Goal: Task Accomplishment & Management: Manage account settings

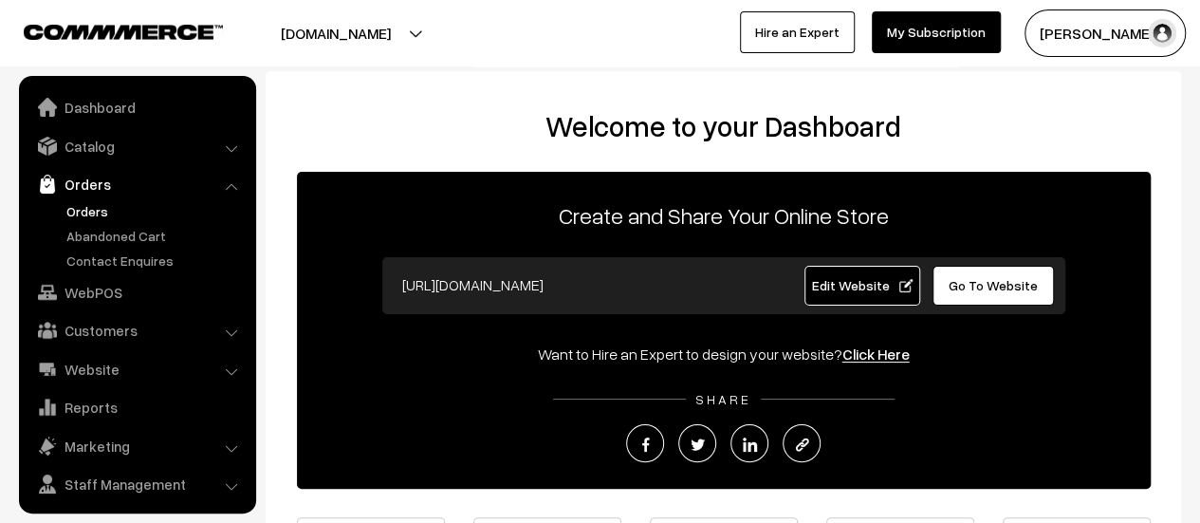
click at [86, 208] on link "Orders" at bounding box center [156, 211] width 188 height 20
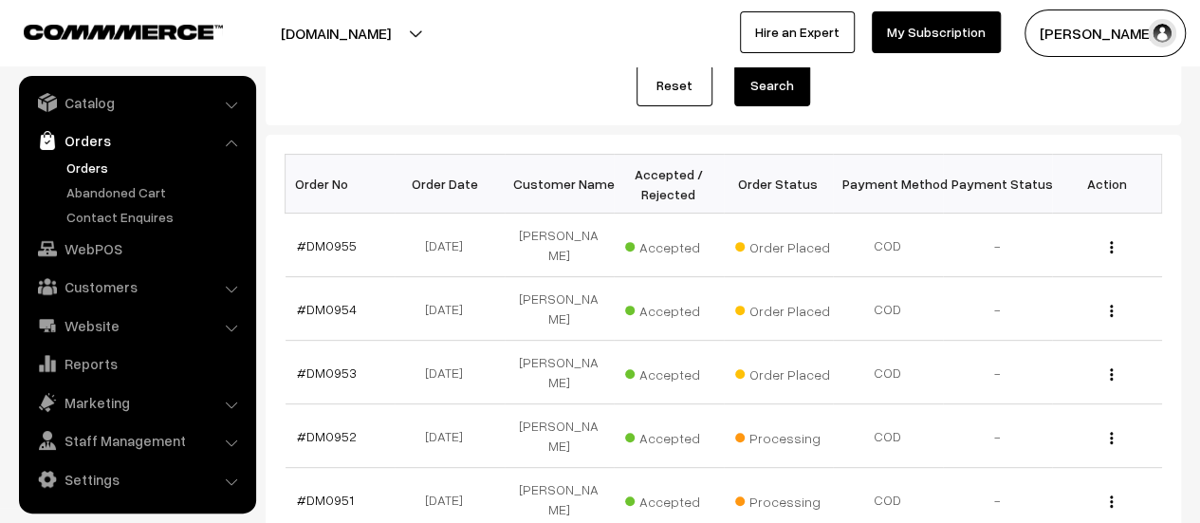
scroll to position [237, 0]
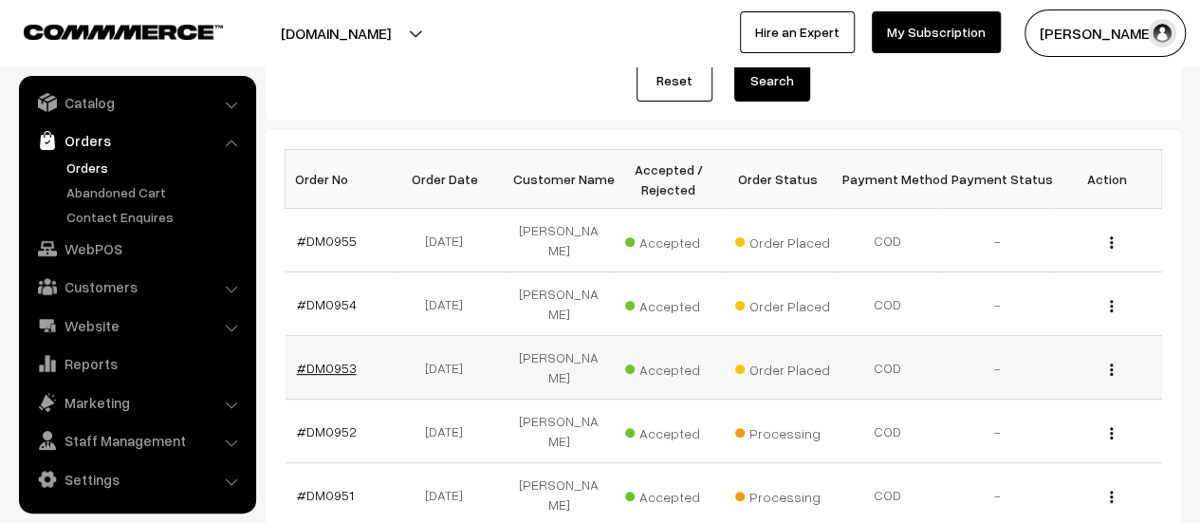
click at [315, 364] on link "#DM0953" at bounding box center [327, 367] width 60 height 16
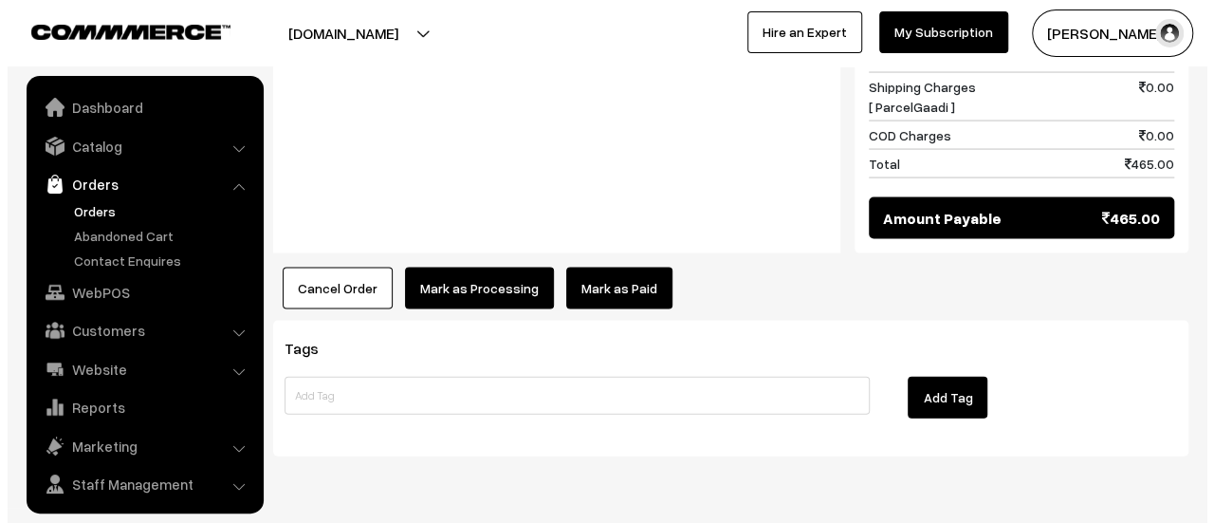
scroll to position [44, 0]
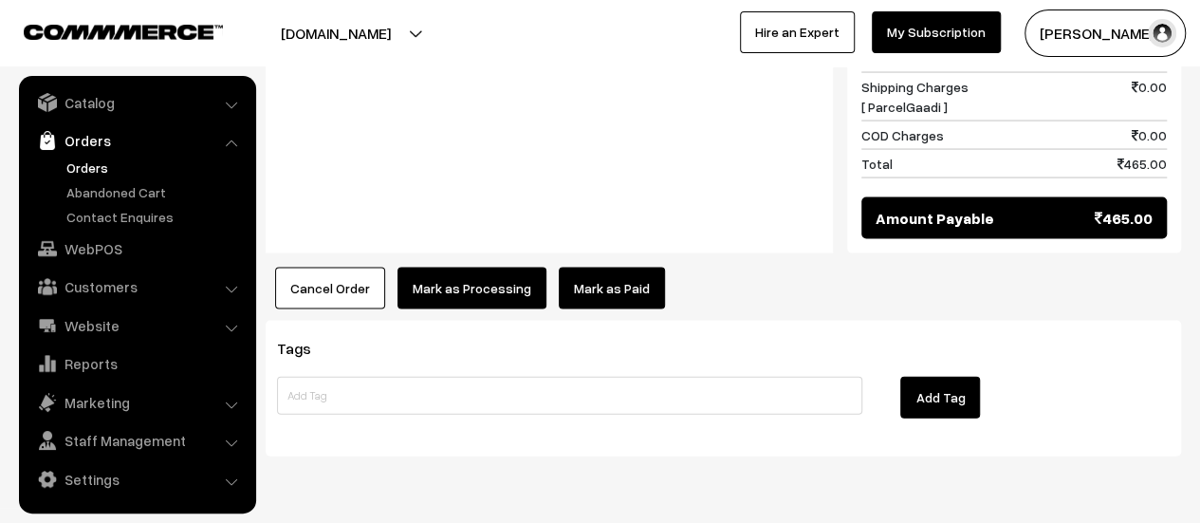
click at [468, 267] on button "Mark as Processing" at bounding box center [471, 288] width 149 height 42
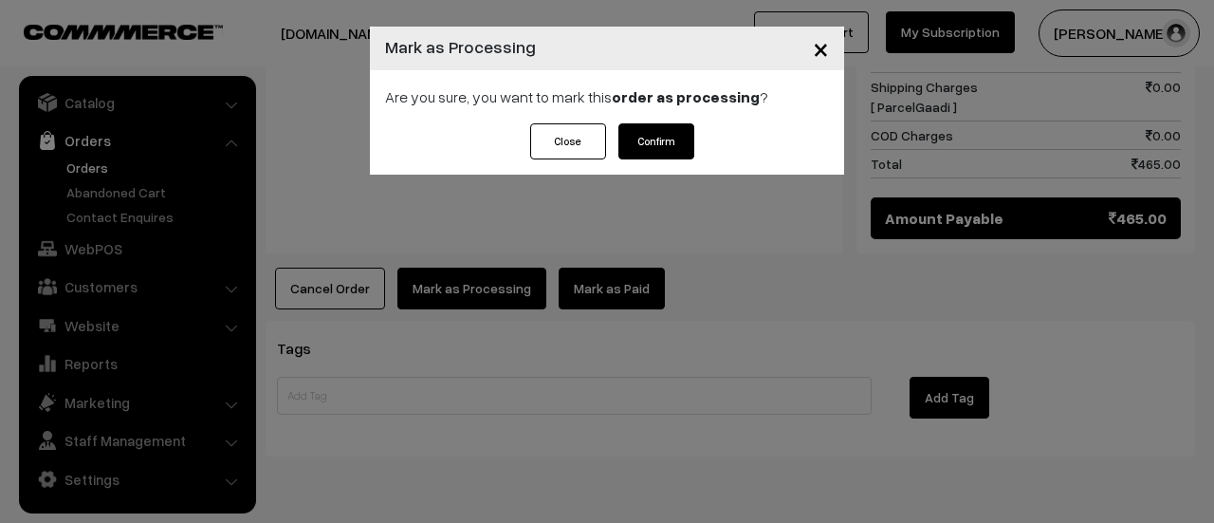
click at [643, 138] on button "Confirm" at bounding box center [656, 141] width 76 height 36
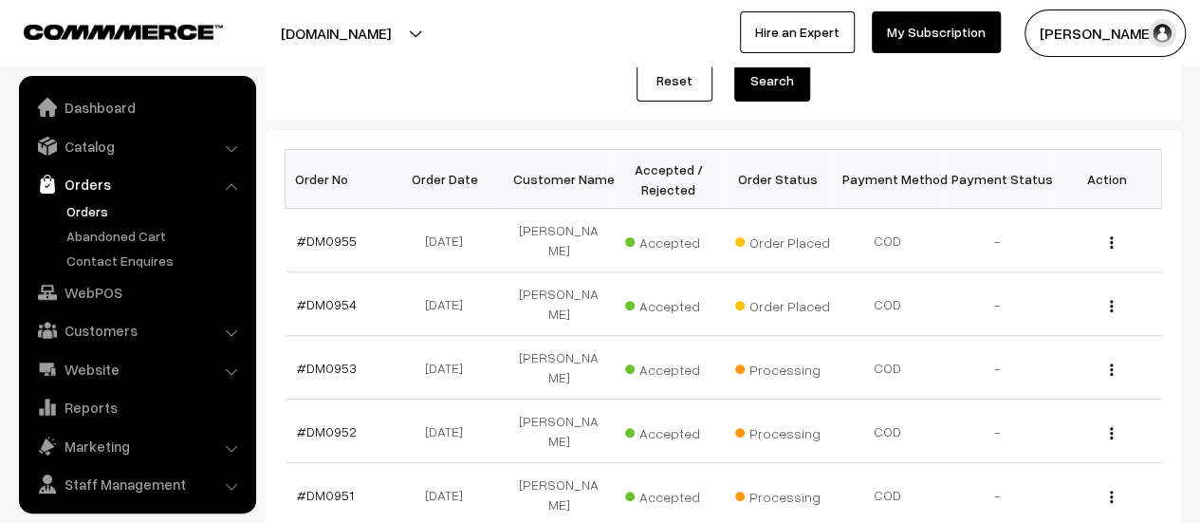
scroll to position [44, 0]
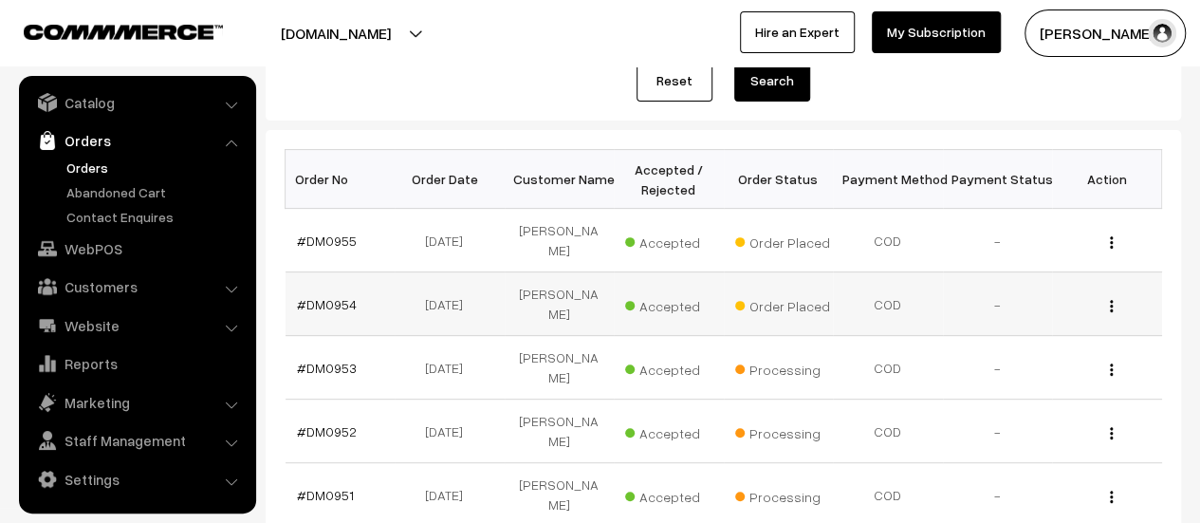
click at [329, 291] on td "#DM0954" at bounding box center [340, 304] width 110 height 64
click at [332, 299] on link "#DM0954" at bounding box center [327, 304] width 60 height 16
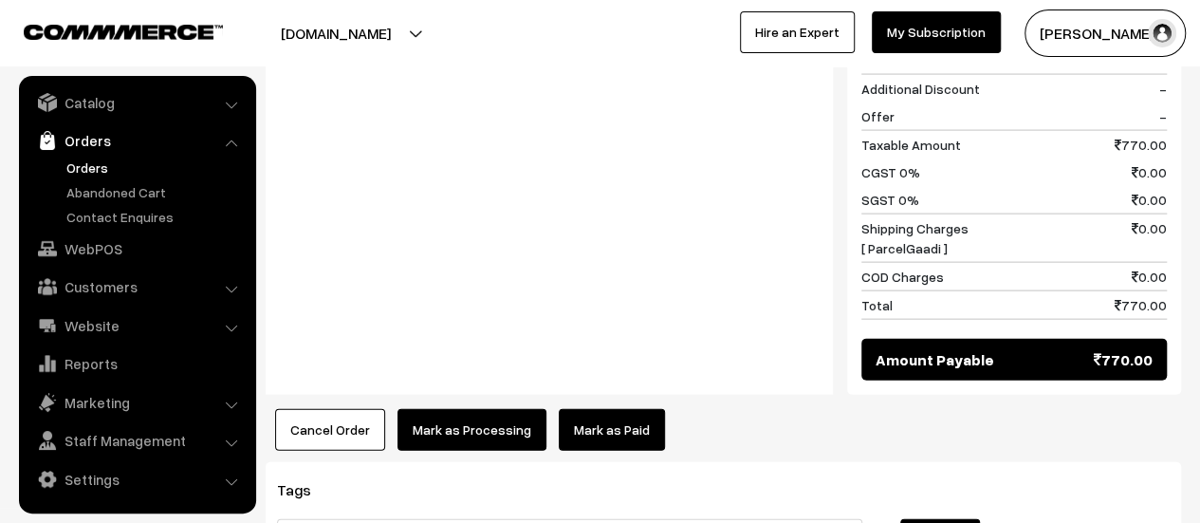
scroll to position [2166, 0]
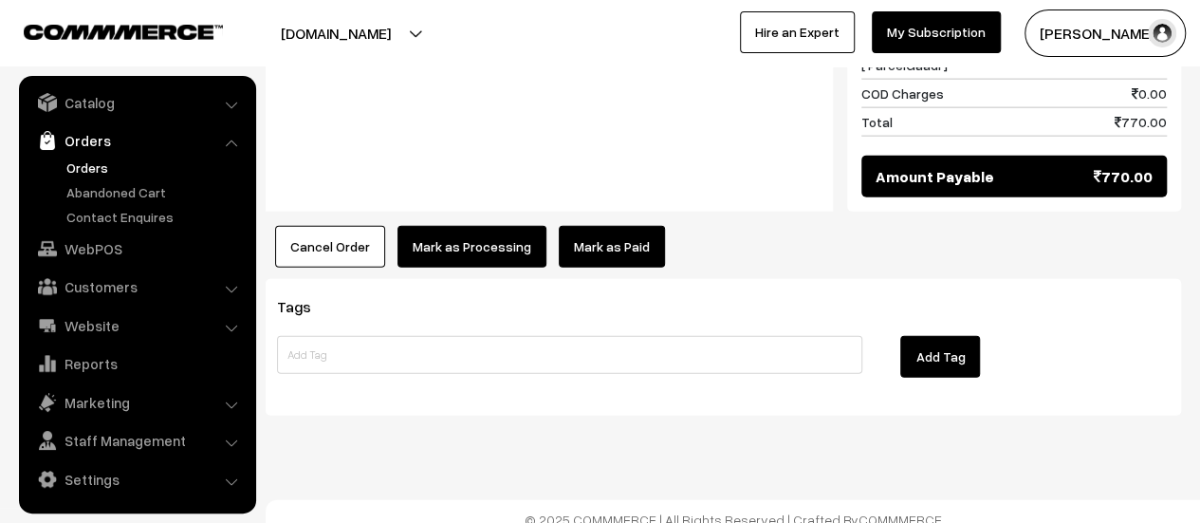
click at [452, 232] on button "Mark as Processing" at bounding box center [471, 247] width 149 height 42
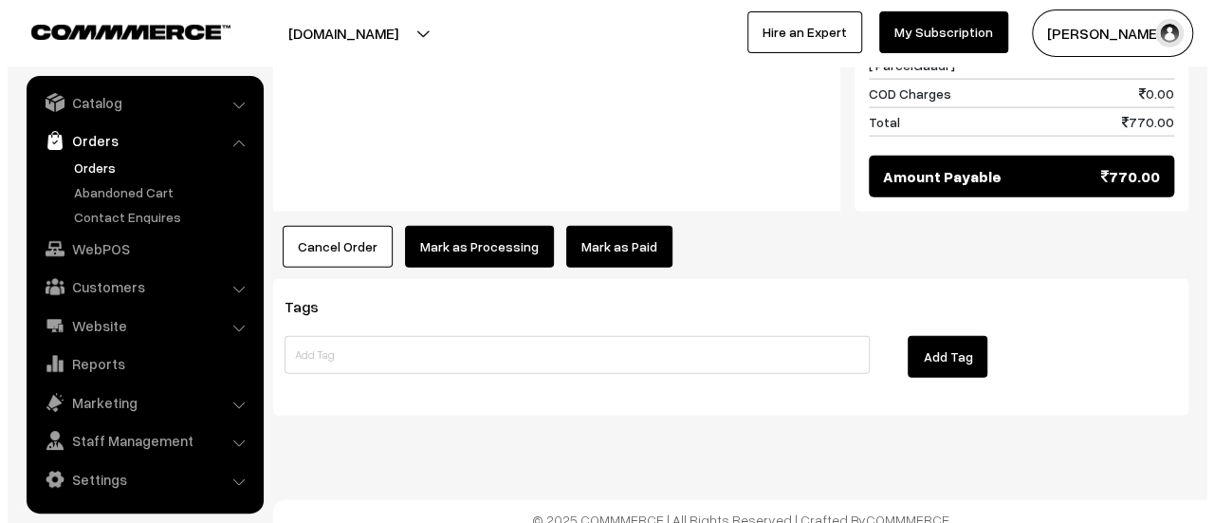
scroll to position [2168, 0]
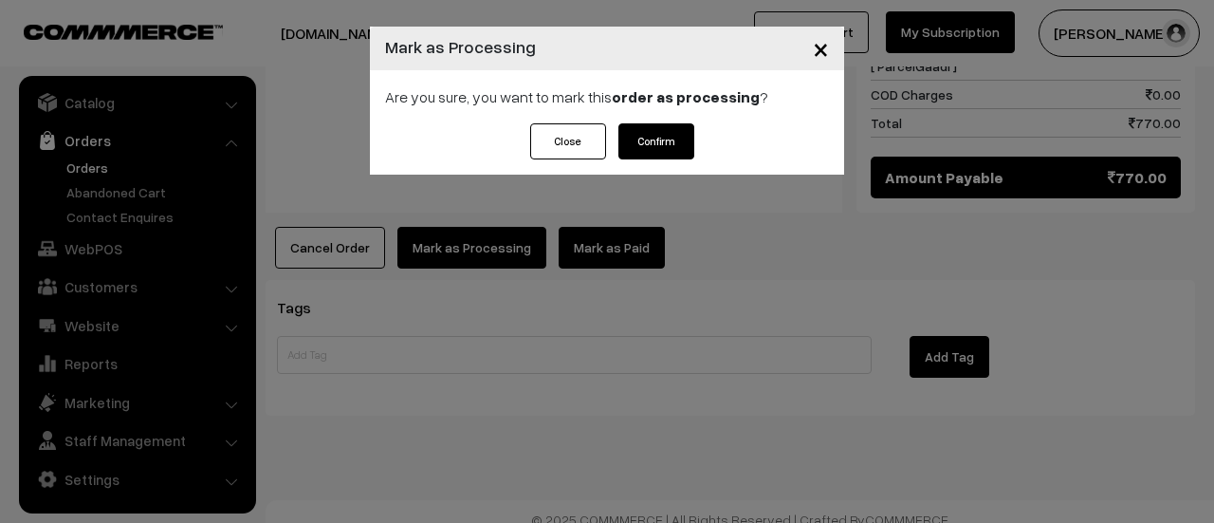
click at [670, 143] on button "Confirm" at bounding box center [656, 141] width 76 height 36
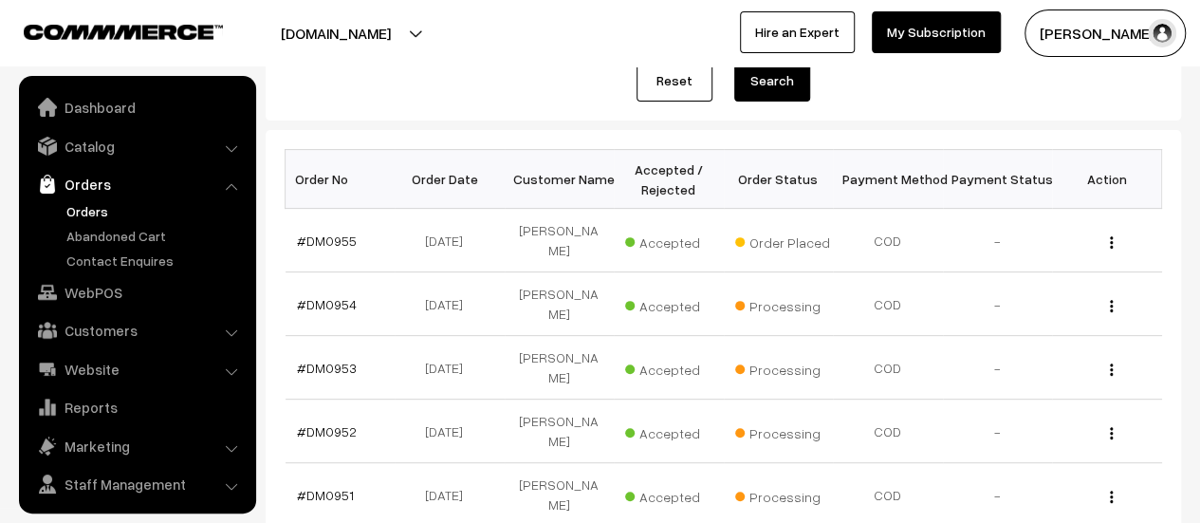
scroll to position [44, 0]
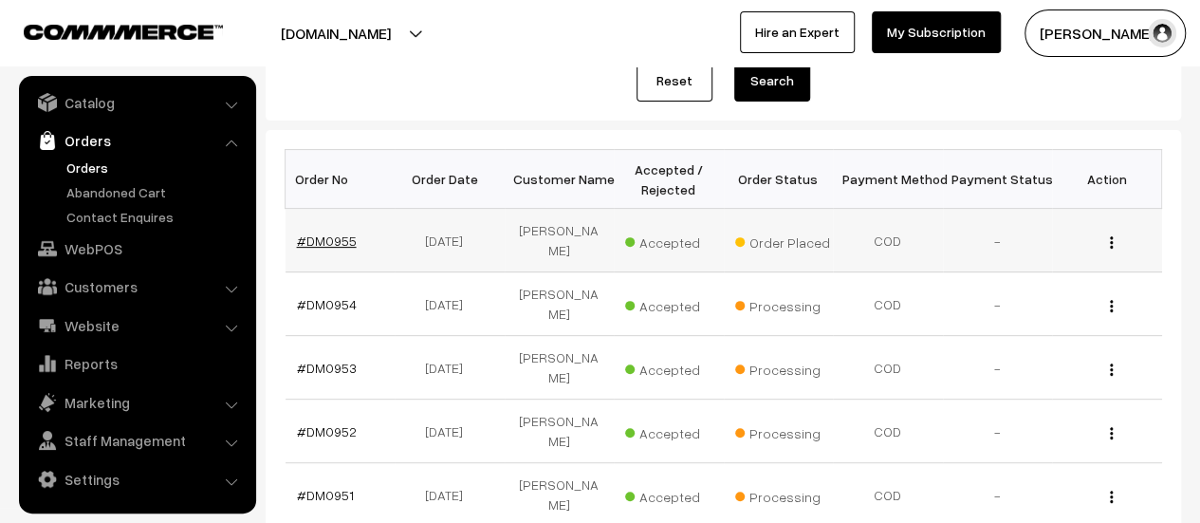
click at [319, 238] on link "#DM0955" at bounding box center [327, 240] width 60 height 16
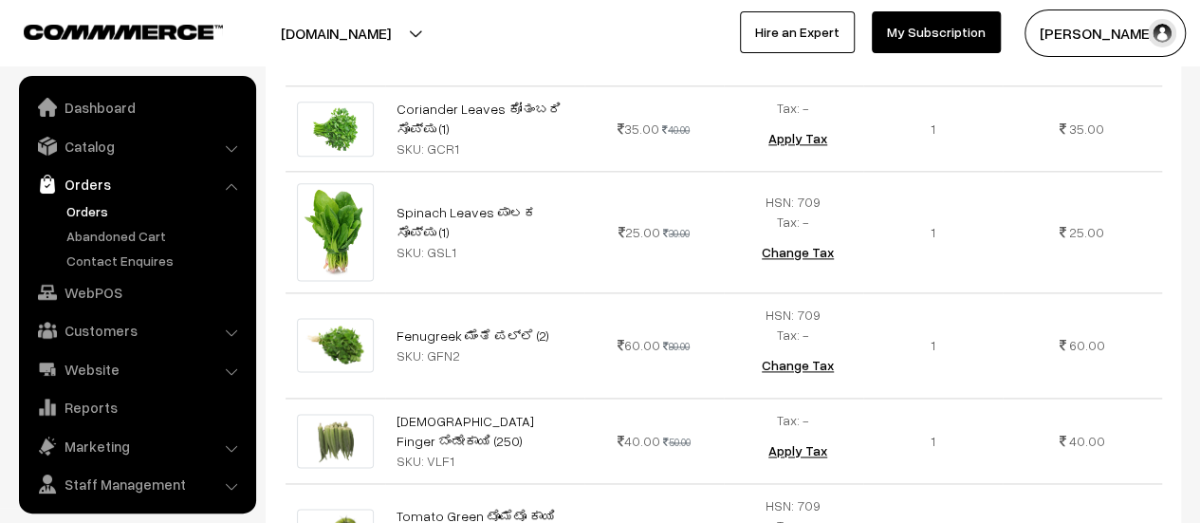
scroll to position [44, 0]
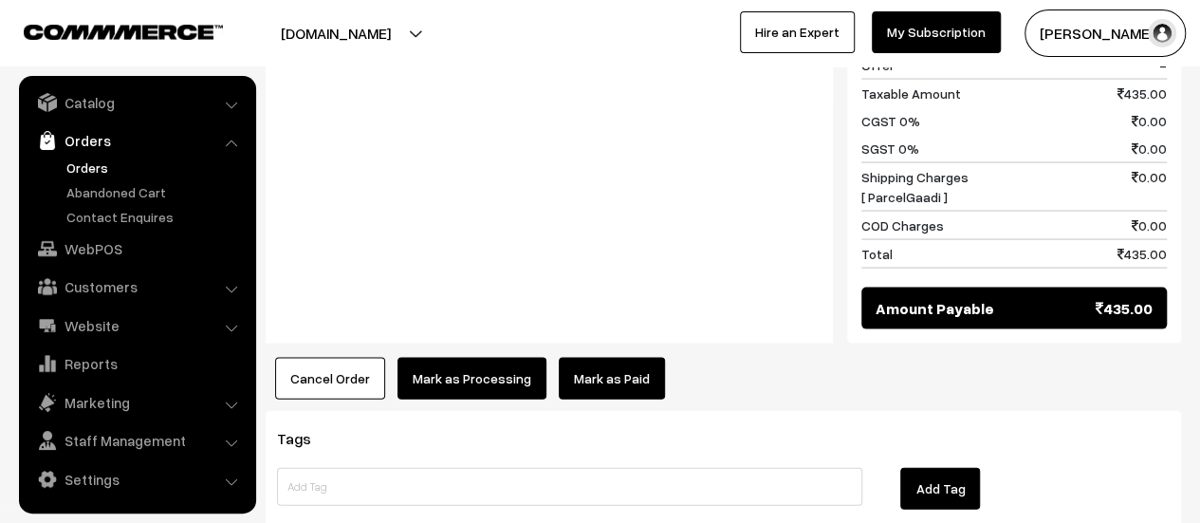
click at [446, 358] on button "Mark as Processing" at bounding box center [471, 379] width 149 height 42
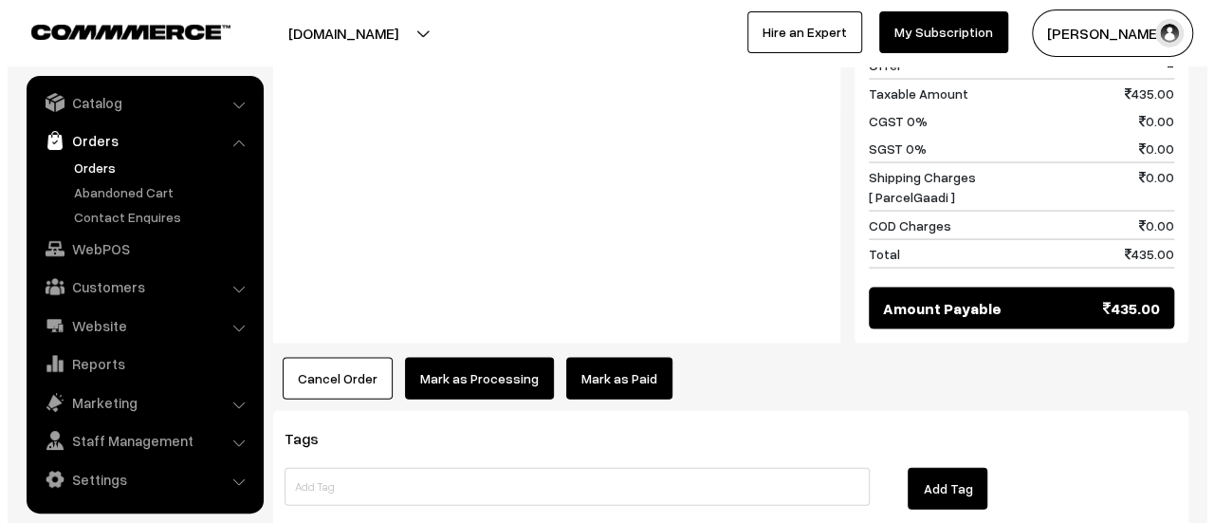
scroll to position [1868, 0]
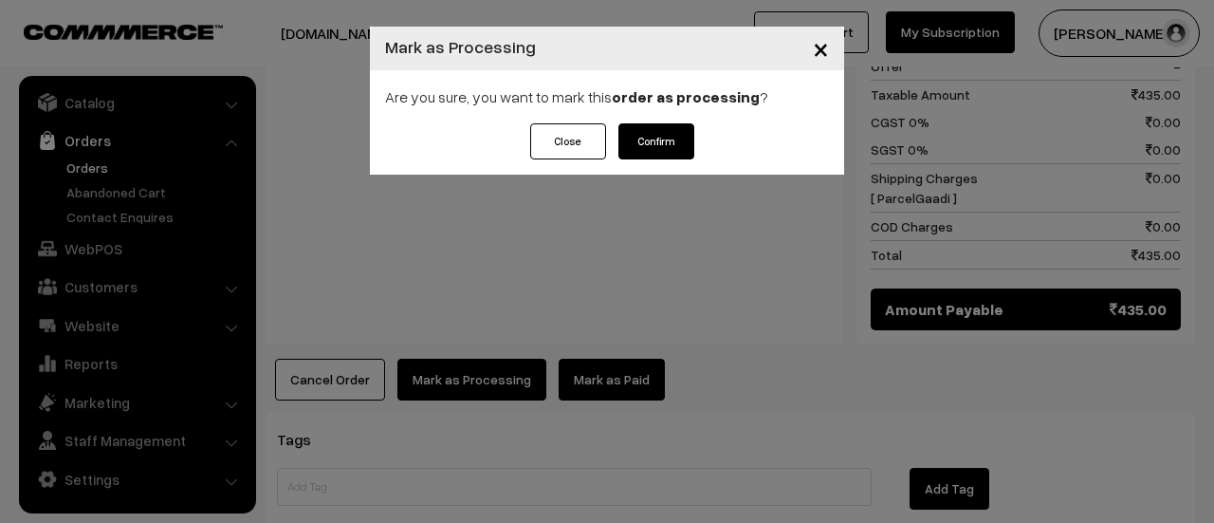
click at [655, 138] on button "Confirm" at bounding box center [656, 141] width 76 height 36
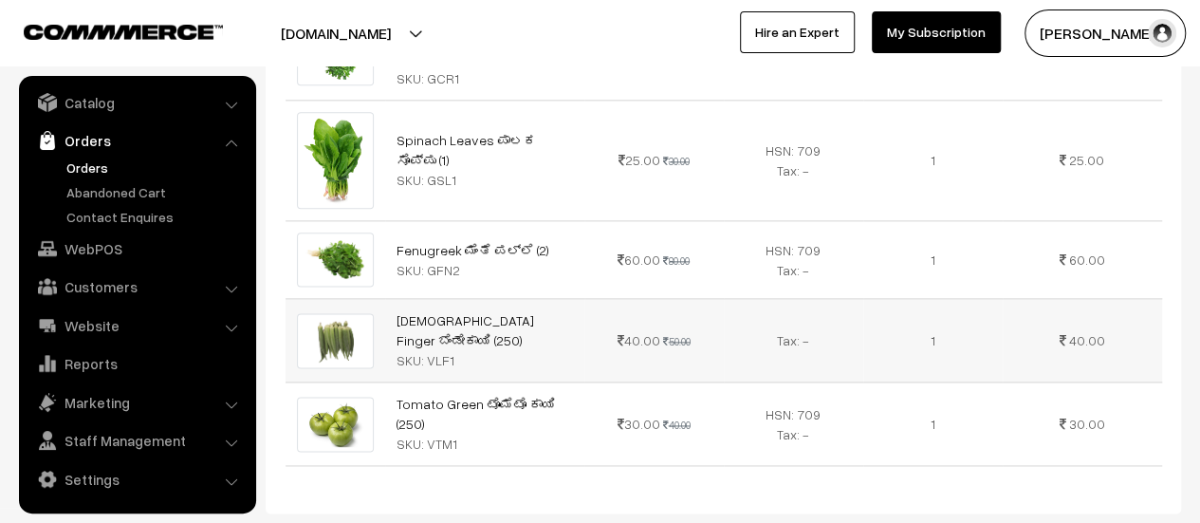
scroll to position [1092, 0]
click at [97, 186] on link "Abandoned Cart" at bounding box center [156, 192] width 188 height 20
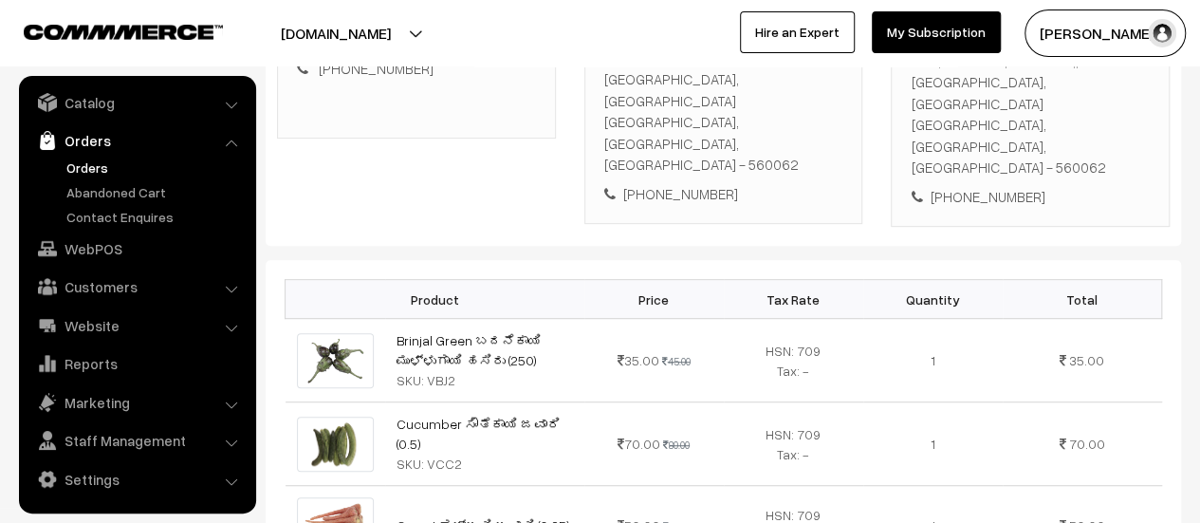
scroll to position [0, 0]
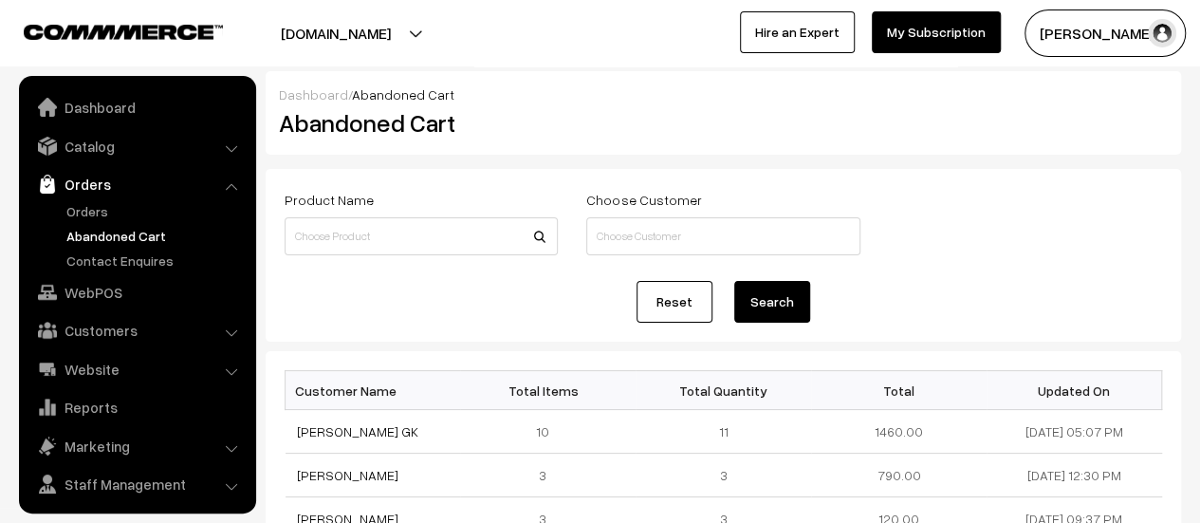
scroll to position [44, 0]
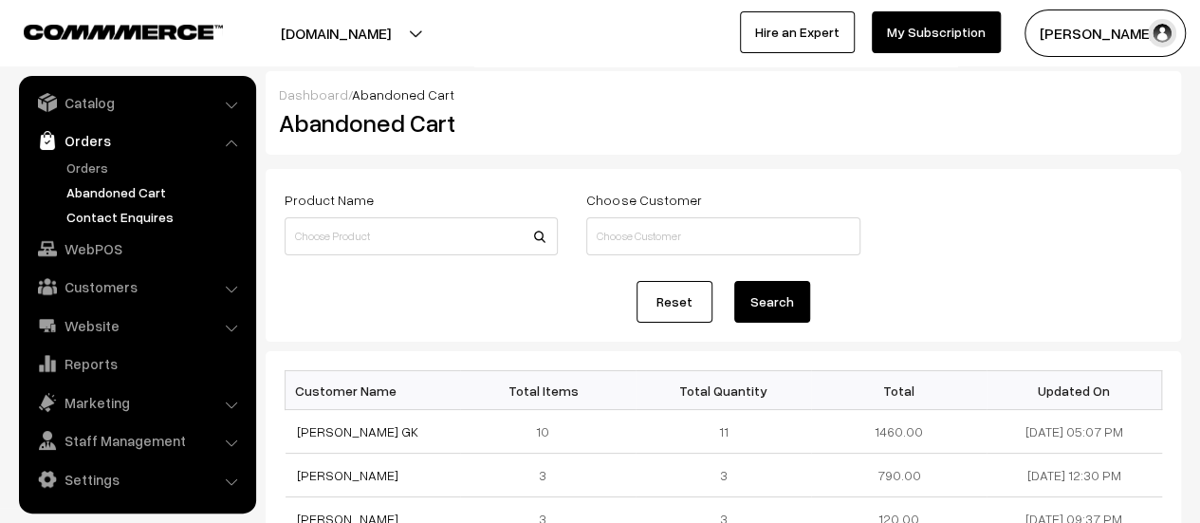
click at [147, 209] on link "Contact Enquires" at bounding box center [156, 217] width 188 height 20
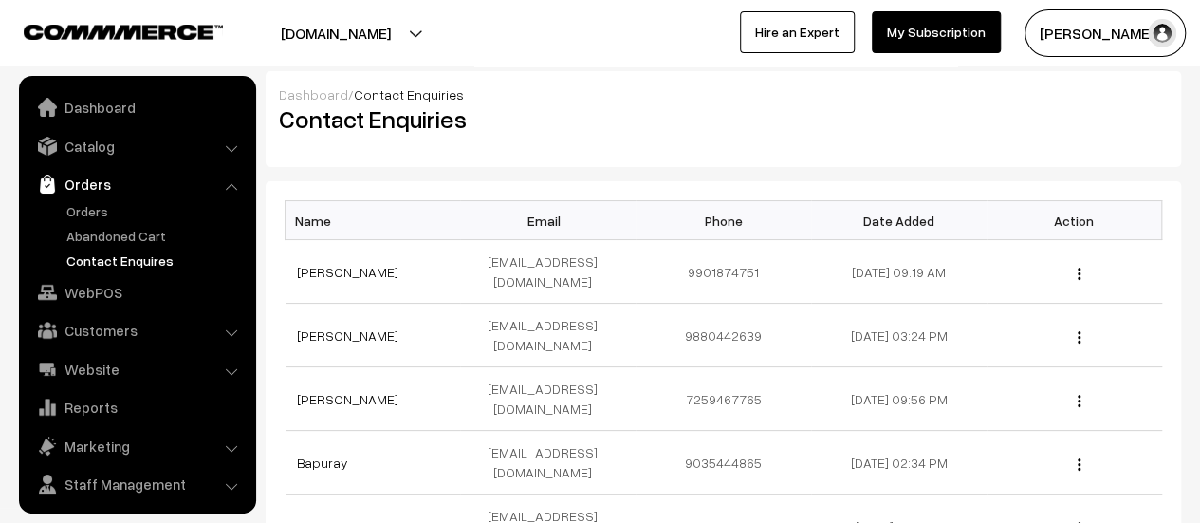
scroll to position [44, 0]
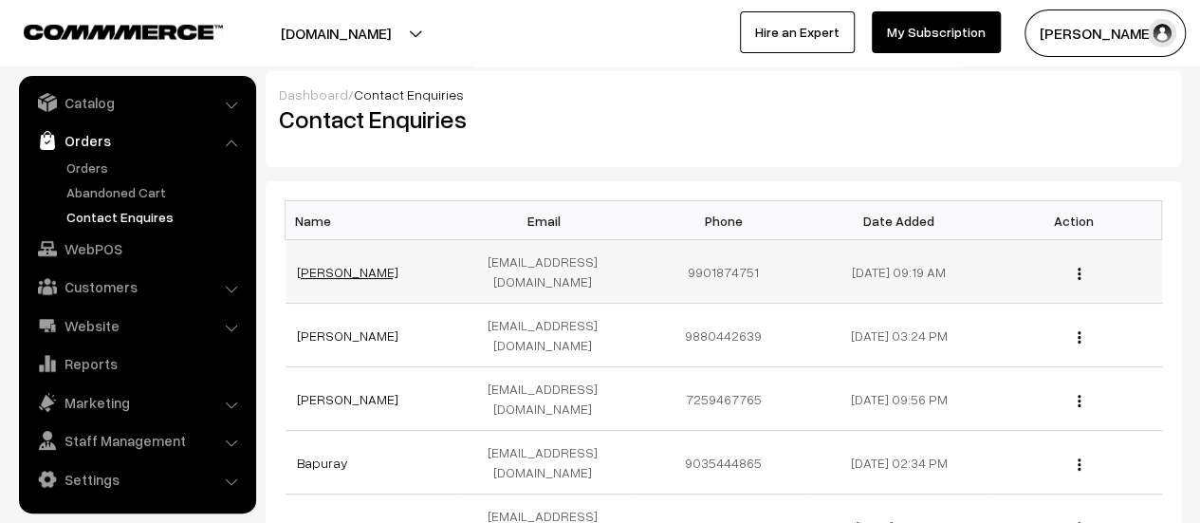
click at [385, 264] on link "[PERSON_NAME]" at bounding box center [347, 272] width 101 height 16
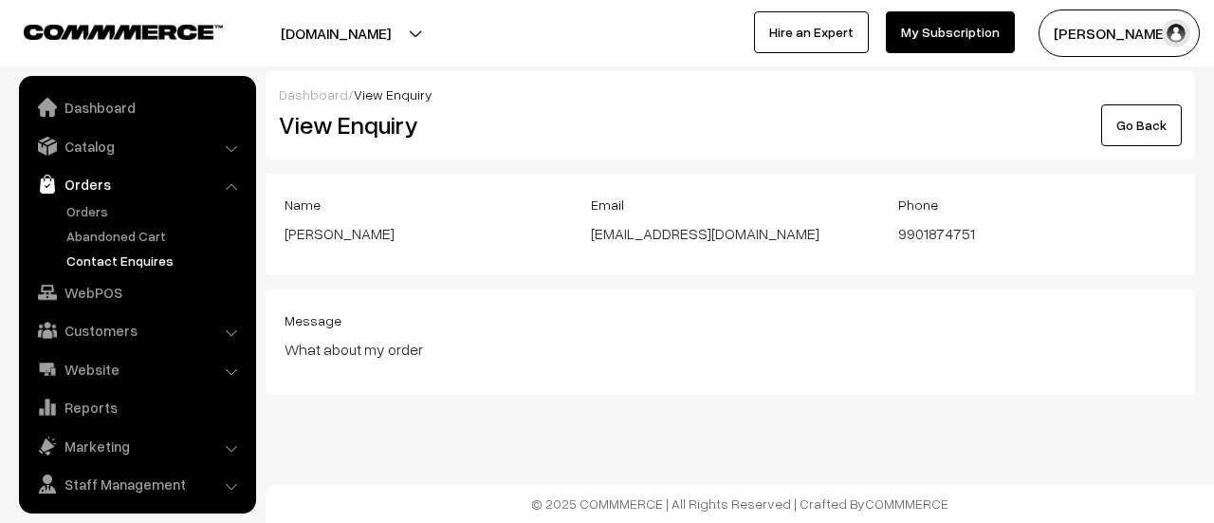
scroll to position [44, 0]
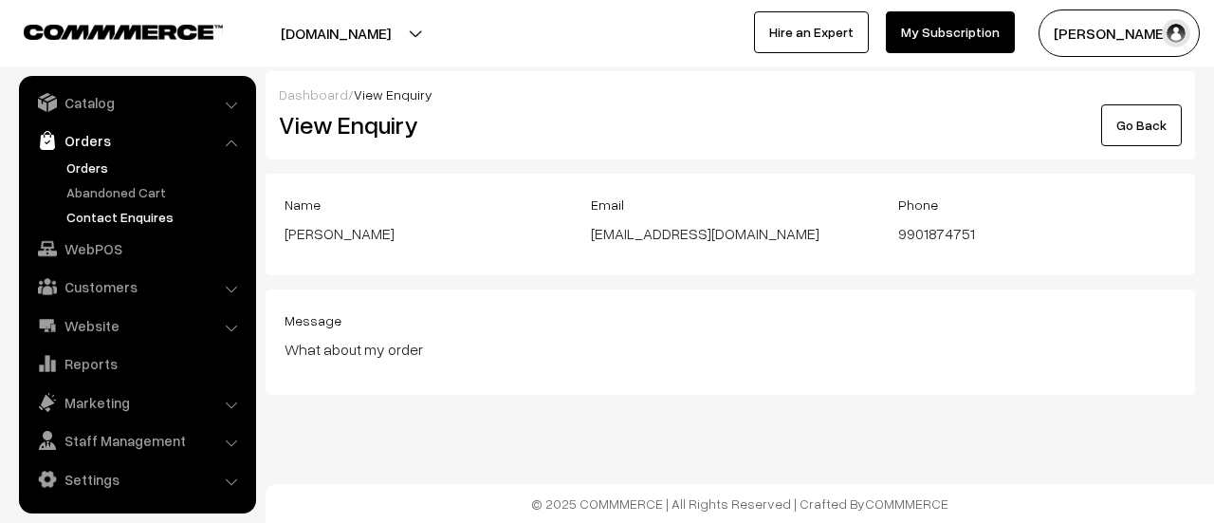
click at [84, 159] on link "Orders" at bounding box center [156, 167] width 188 height 20
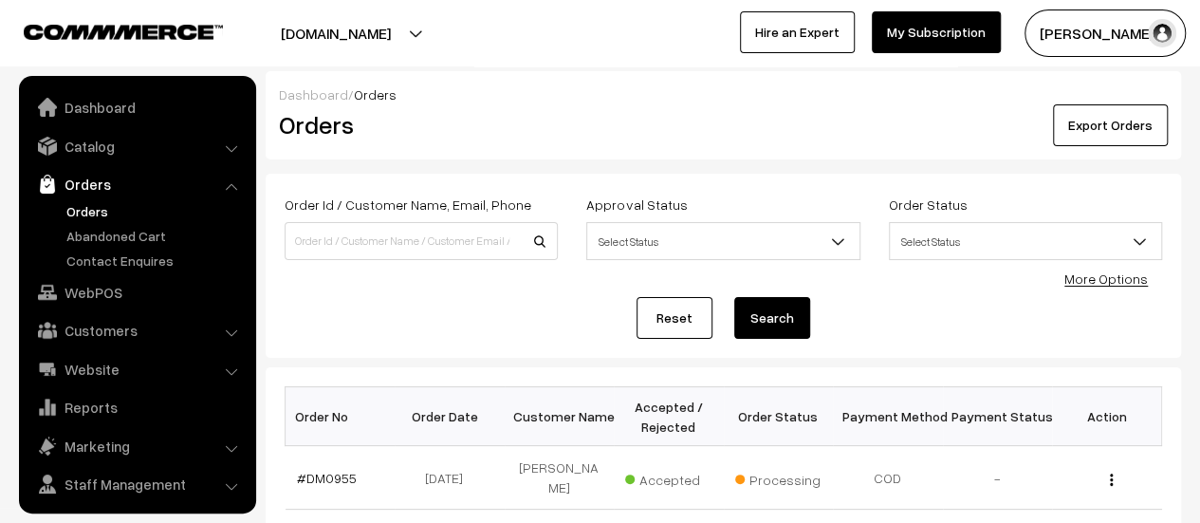
scroll to position [44, 0]
